Goal: Task Accomplishment & Management: Manage account settings

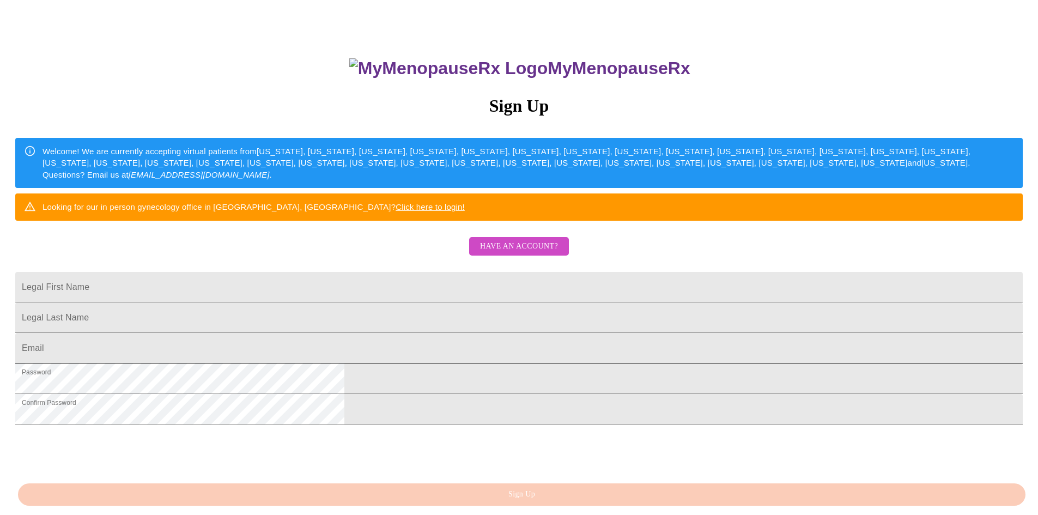
scroll to position [164, 0]
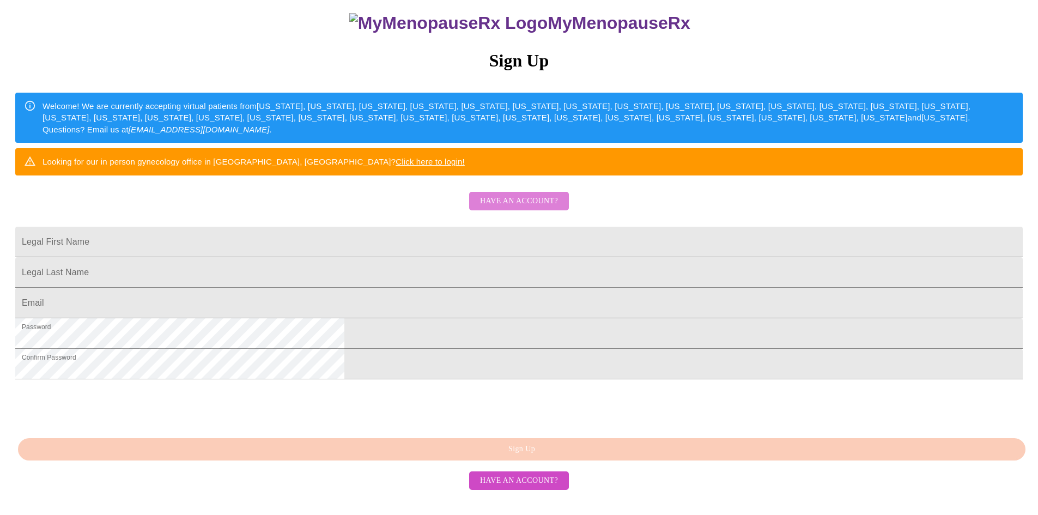
click at [521, 192] on button "Have an account?" at bounding box center [519, 201] width 100 height 19
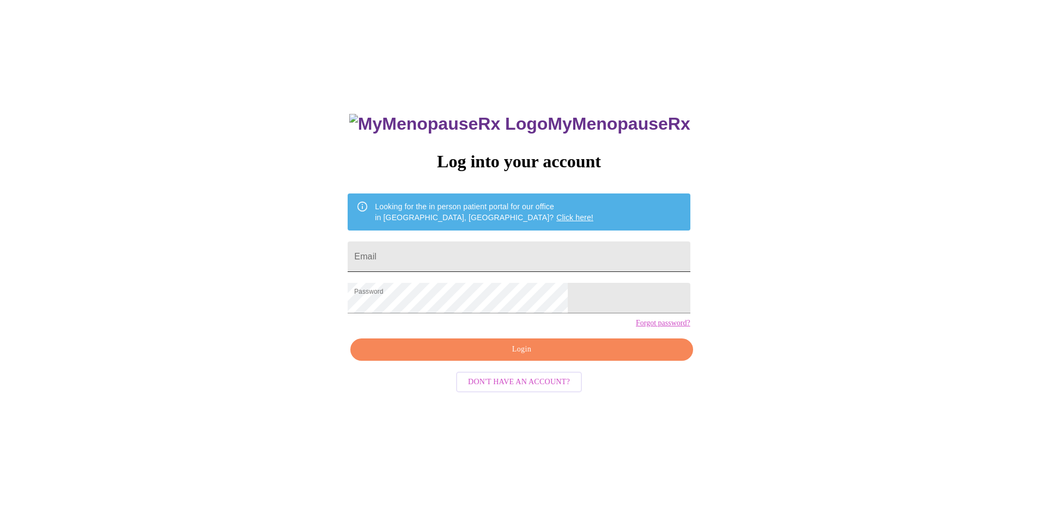
click at [441, 258] on input "Email" at bounding box center [519, 256] width 342 height 31
type input "[EMAIL_ADDRESS][DOMAIN_NAME]"
click at [513, 361] on button "Login" at bounding box center [521, 349] width 342 height 22
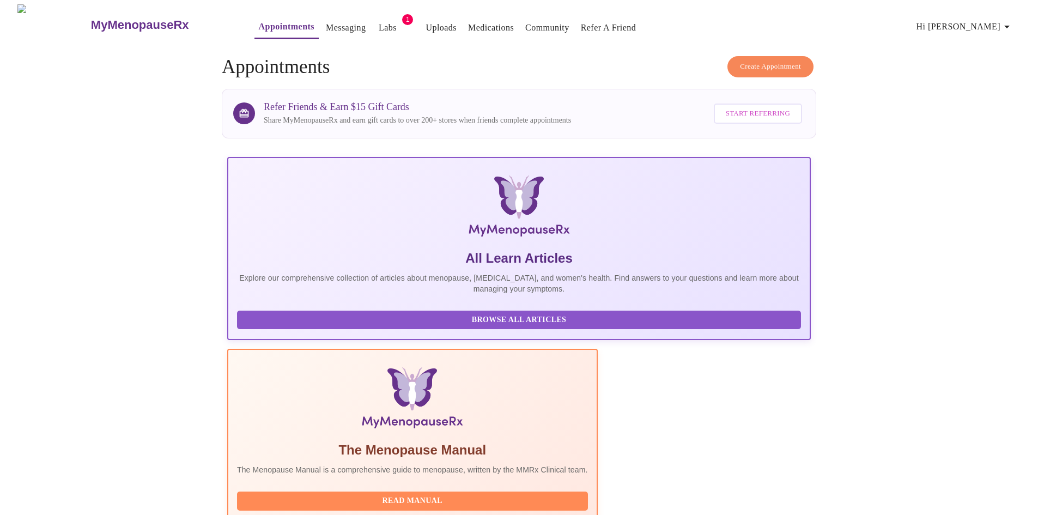
click at [259, 25] on link "Appointments" at bounding box center [287, 26] width 56 height 15
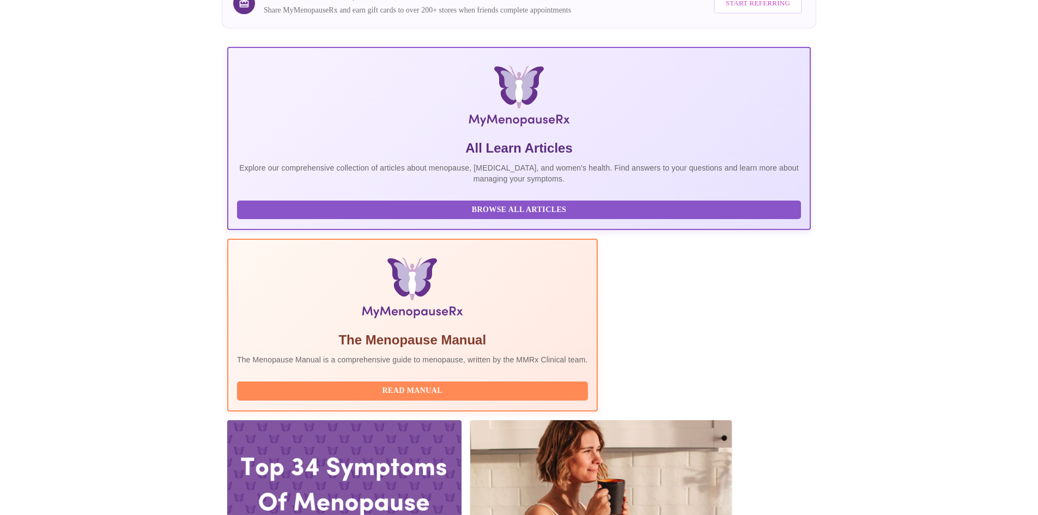
scroll to position [164, 0]
